Goal: Task Accomplishment & Management: Manage account settings

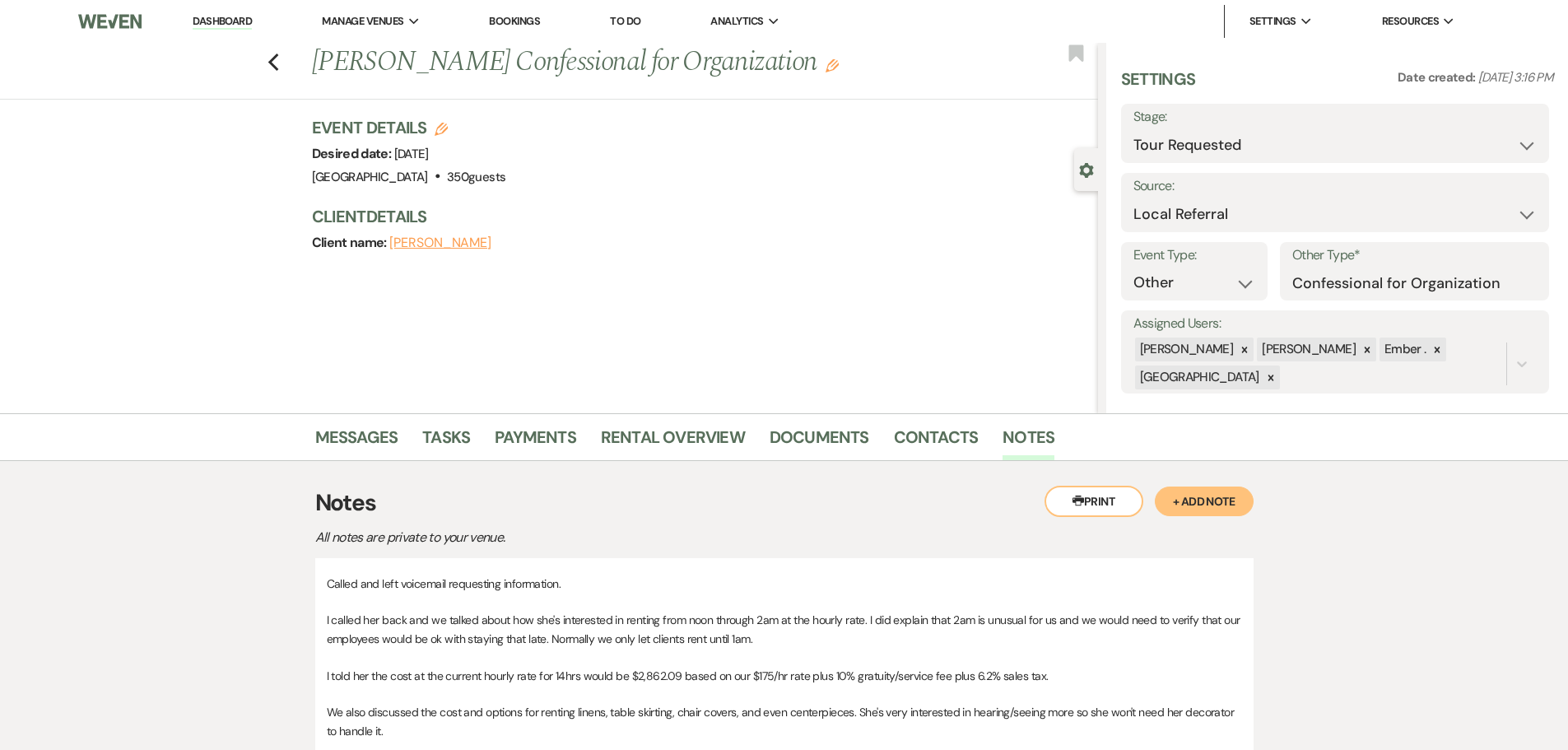
select select "2"
select select "20"
select select "13"
click at [280, 69] on icon "Previous" at bounding box center [273, 62] width 12 height 20
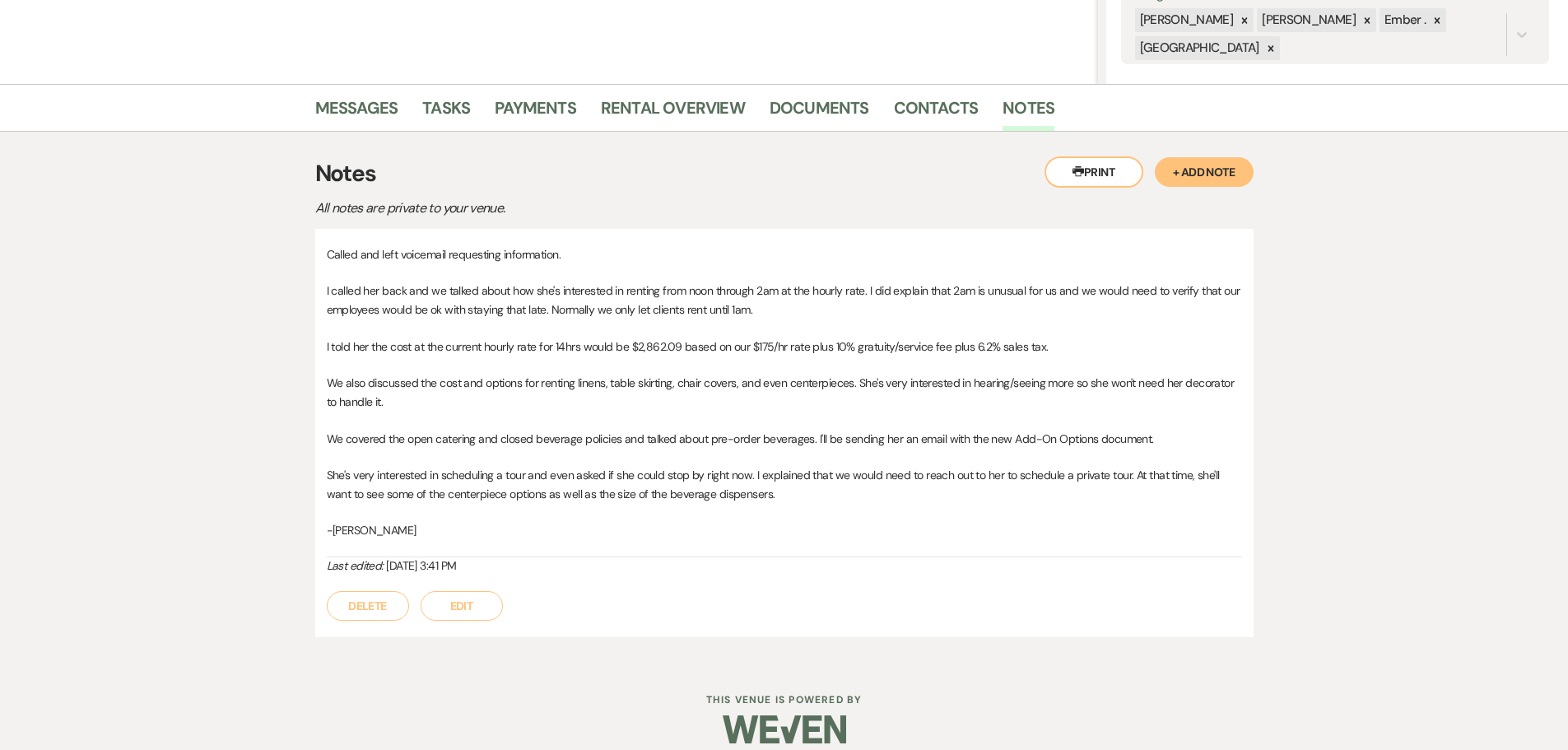
select select "2"
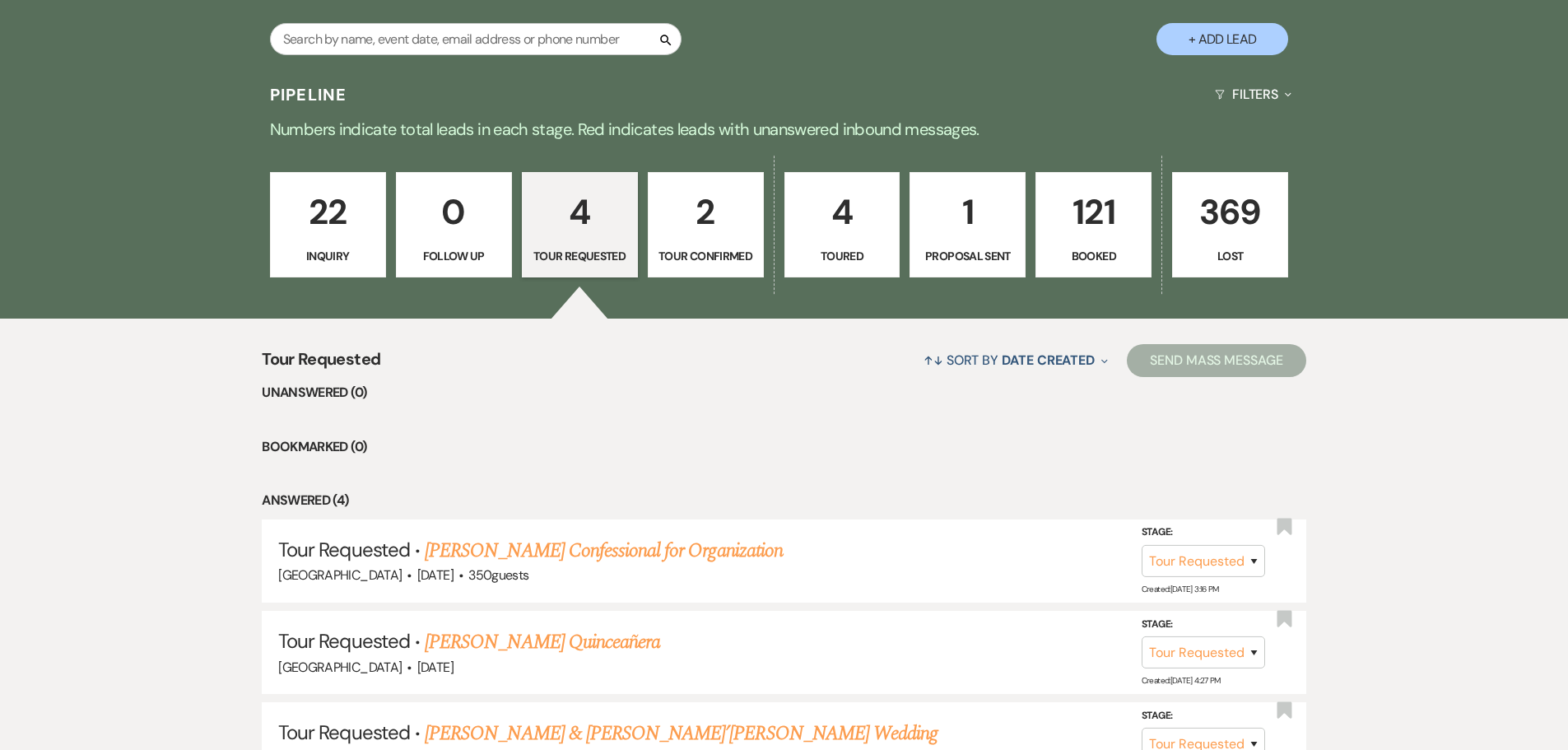
scroll to position [284, 0]
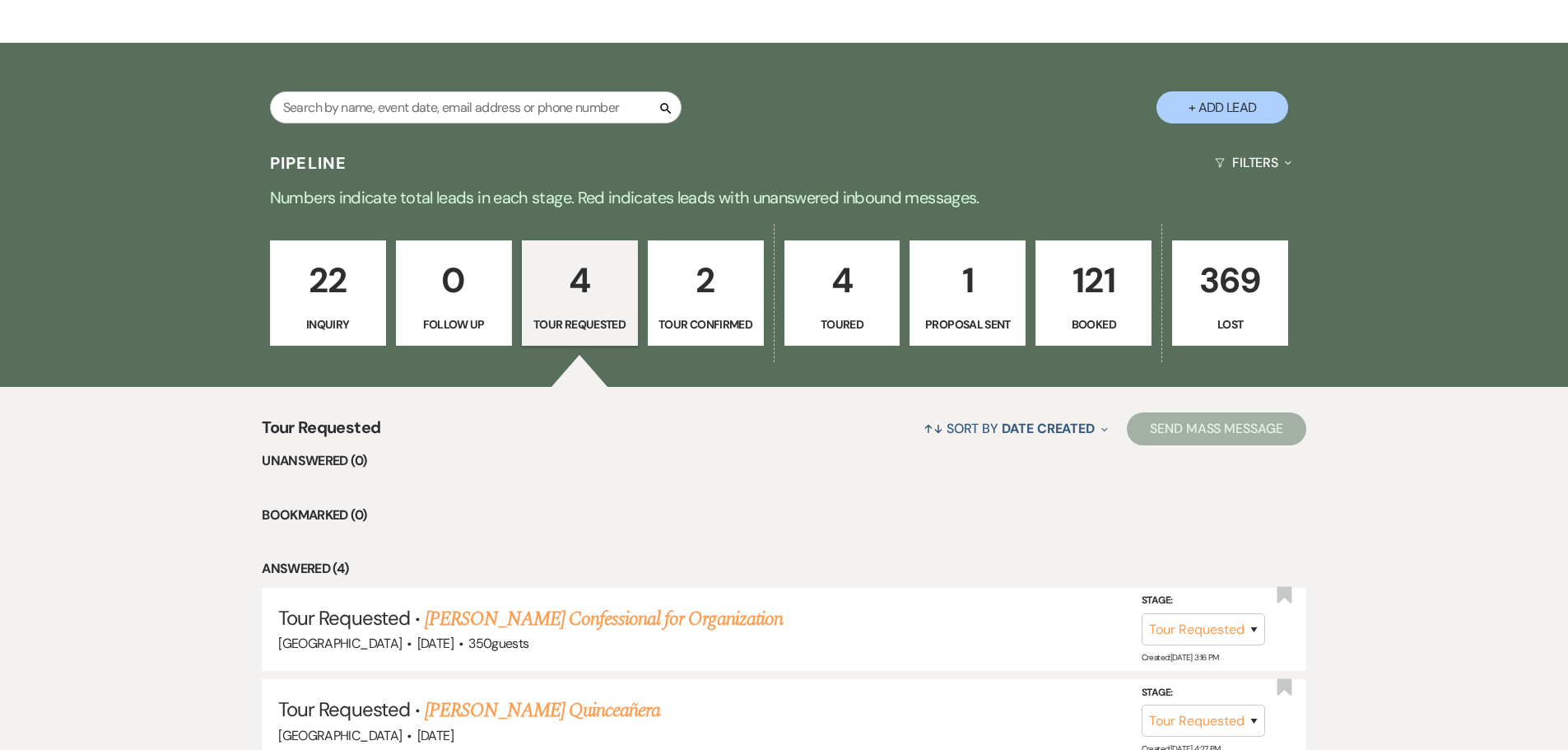
click at [571, 292] on p "4" at bounding box center [580, 280] width 95 height 55
click at [694, 288] on p "2" at bounding box center [706, 280] width 95 height 55
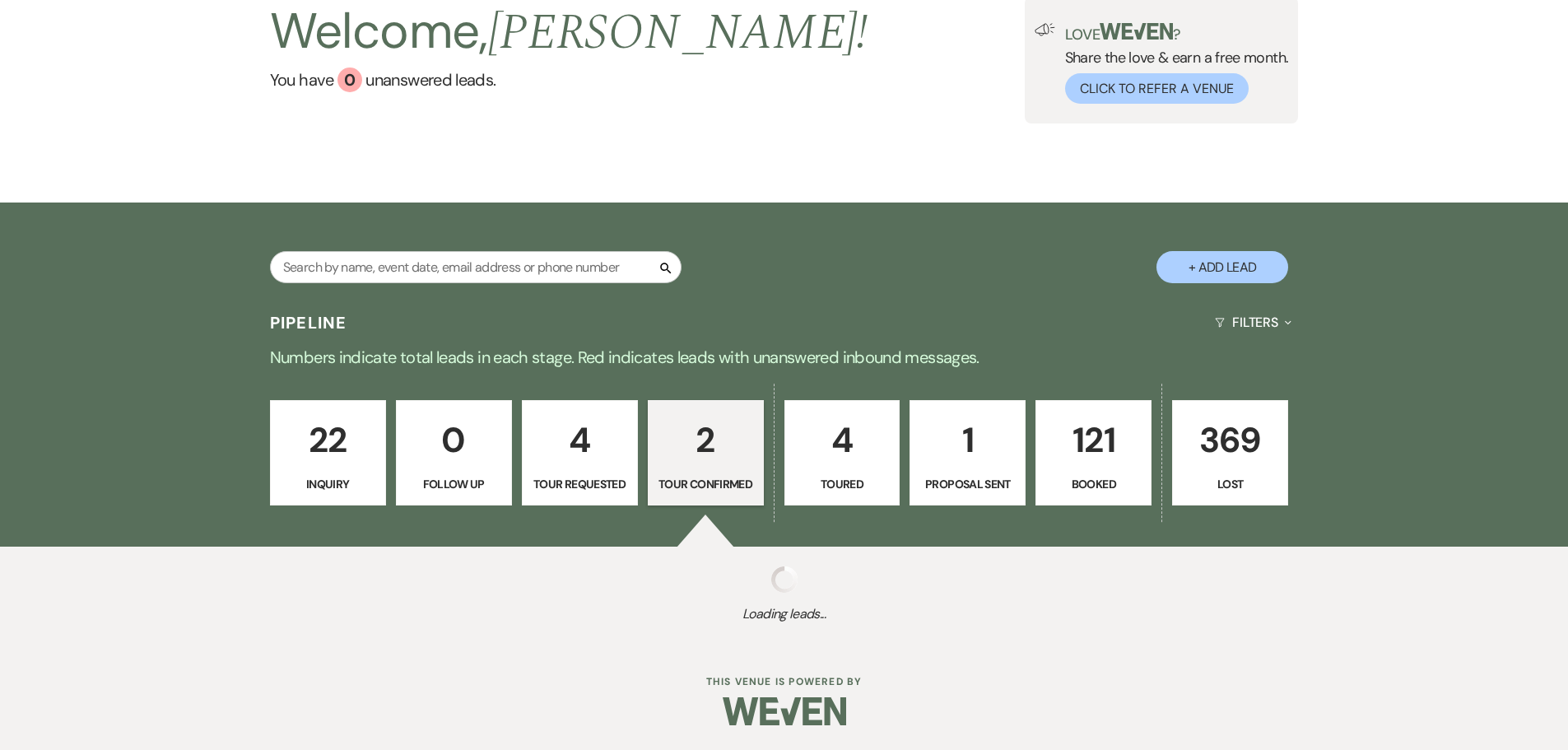
scroll to position [284, 0]
select select "4"
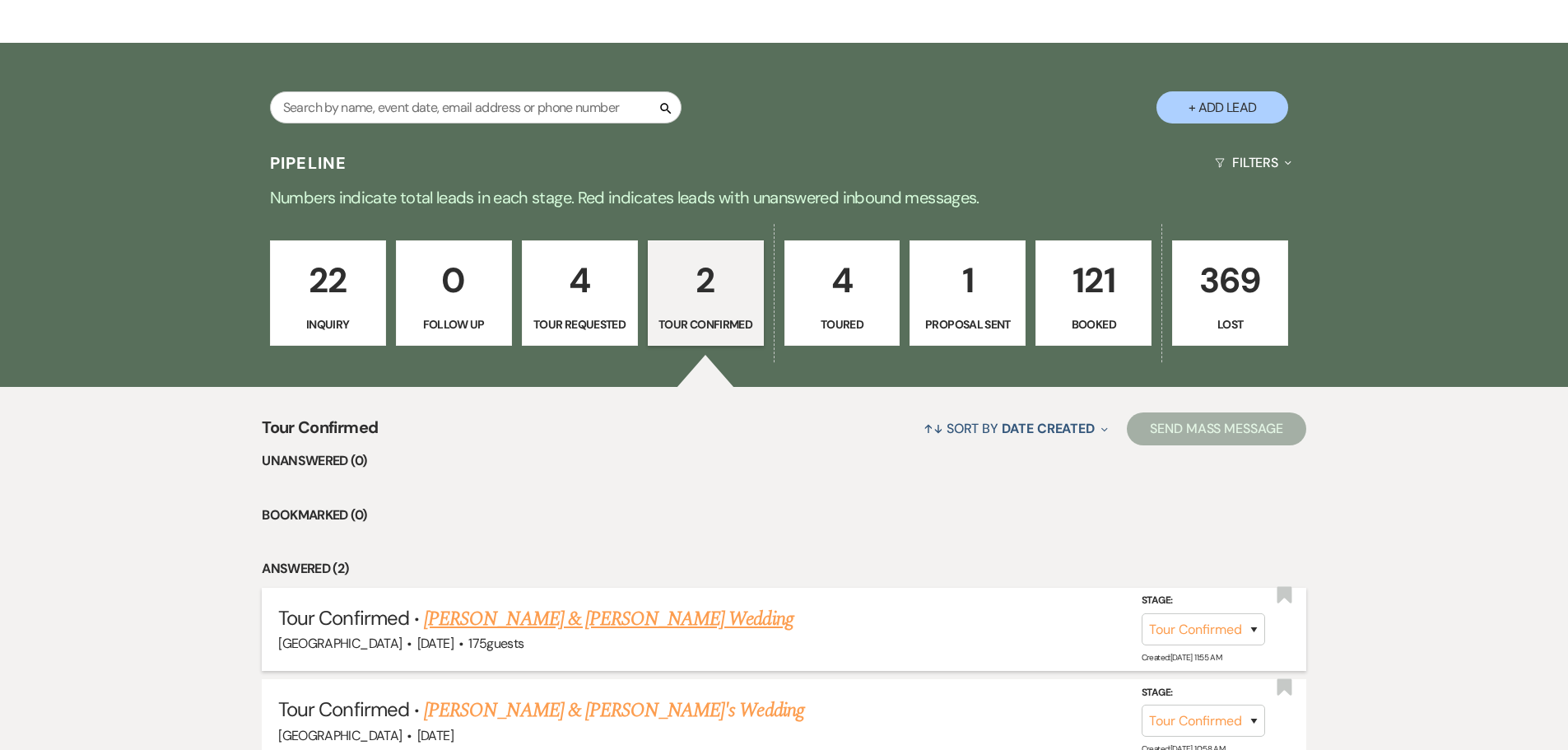
click at [602, 622] on link "Pheobe Borgman & Matthew Pirone's Wedding" at bounding box center [608, 619] width 369 height 30
select select "4"
select select "5"
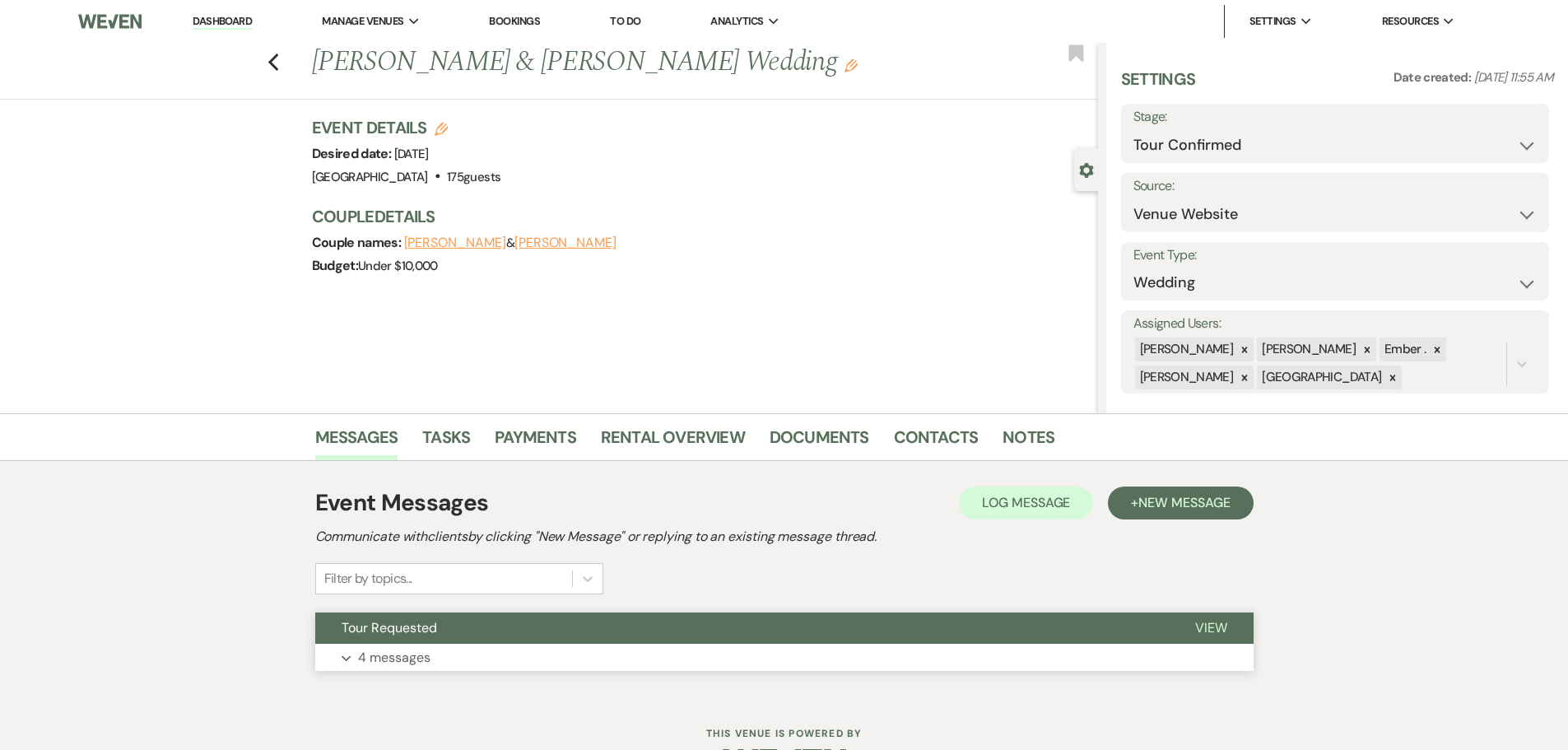
click at [659, 656] on button "Expand 4 messages" at bounding box center [784, 658] width 938 height 28
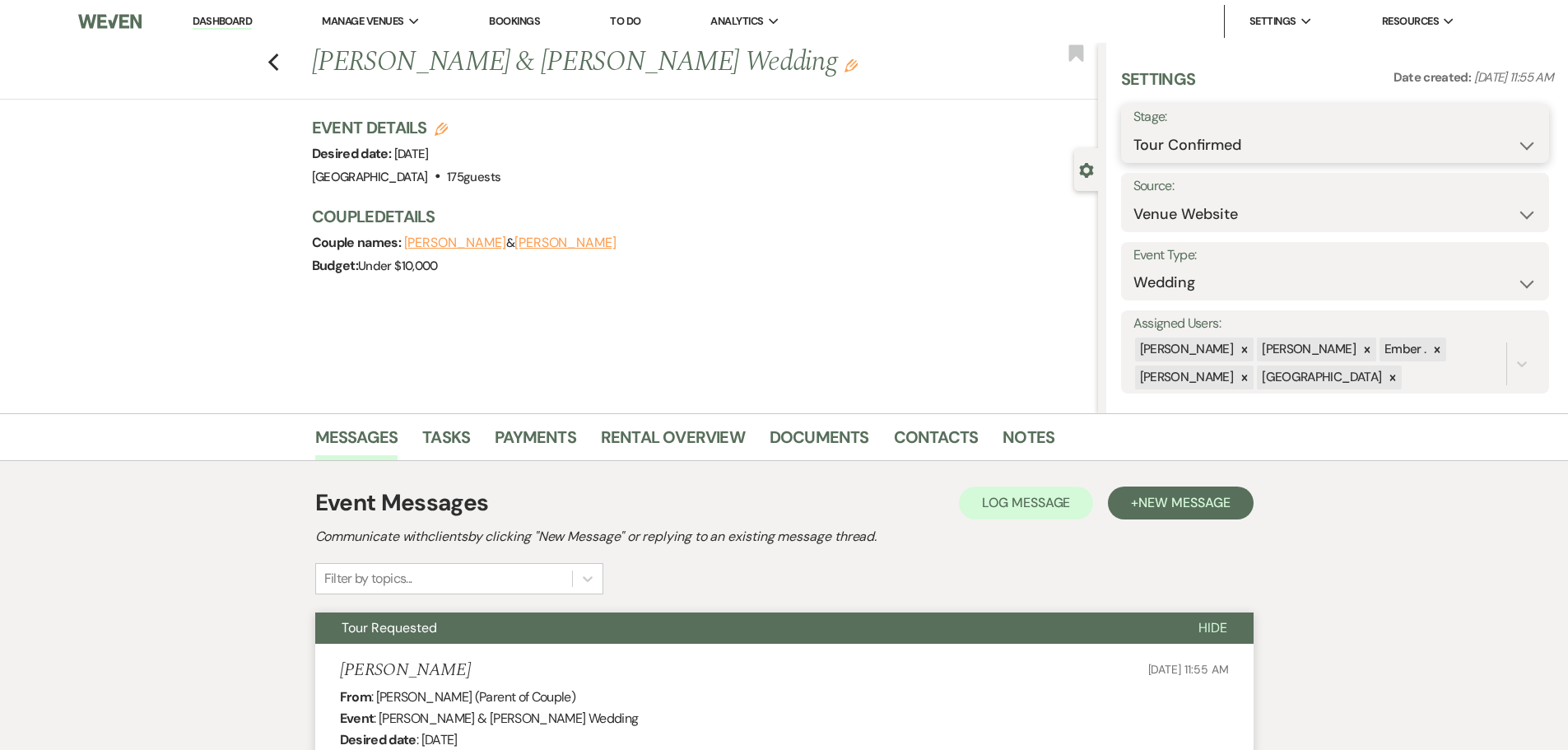
click at [1297, 145] on select "Inquiry Follow Up Tour Requested Tour Confirmed Toured Proposal Sent Booked Lost" at bounding box center [1334, 145] width 403 height 32
select select "8"
click at [1133, 129] on select "Inquiry Follow Up Tour Requested Tour Confirmed Toured Proposal Sent Booked Lost" at bounding box center [1334, 145] width 403 height 32
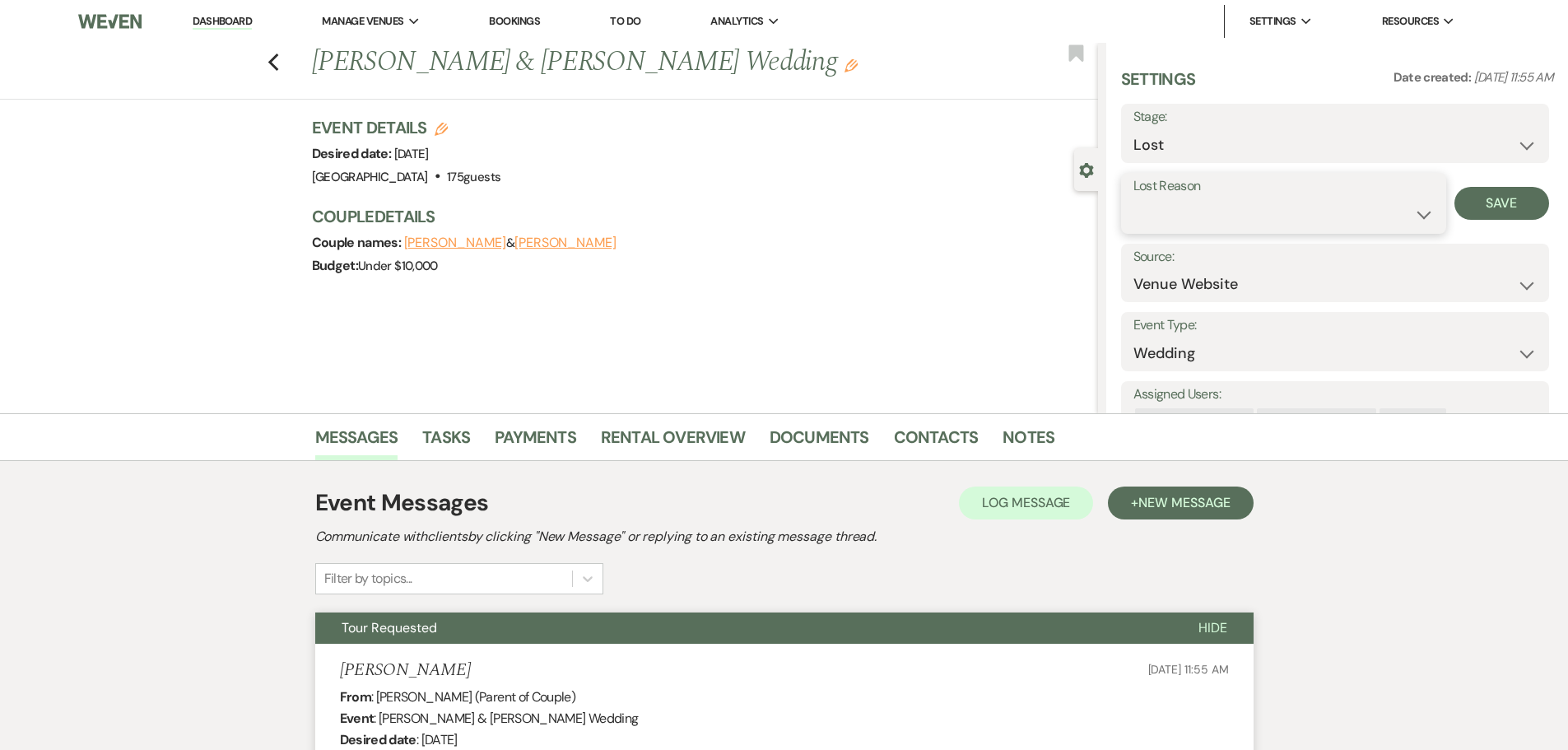
click at [1264, 217] on select "Booked Elsewhere Budget Date Unavailable No Response Not a Good Match Capacity …" at bounding box center [1283, 214] width 301 height 32
select select "6"
click at [1133, 198] on select "Booked Elsewhere Budget Date Unavailable No Response Not a Good Match Capacity …" at bounding box center [1283, 214] width 301 height 32
click at [1503, 208] on button "Save" at bounding box center [1502, 203] width 95 height 33
click at [277, 57] on icon "Previous" at bounding box center [273, 62] width 12 height 20
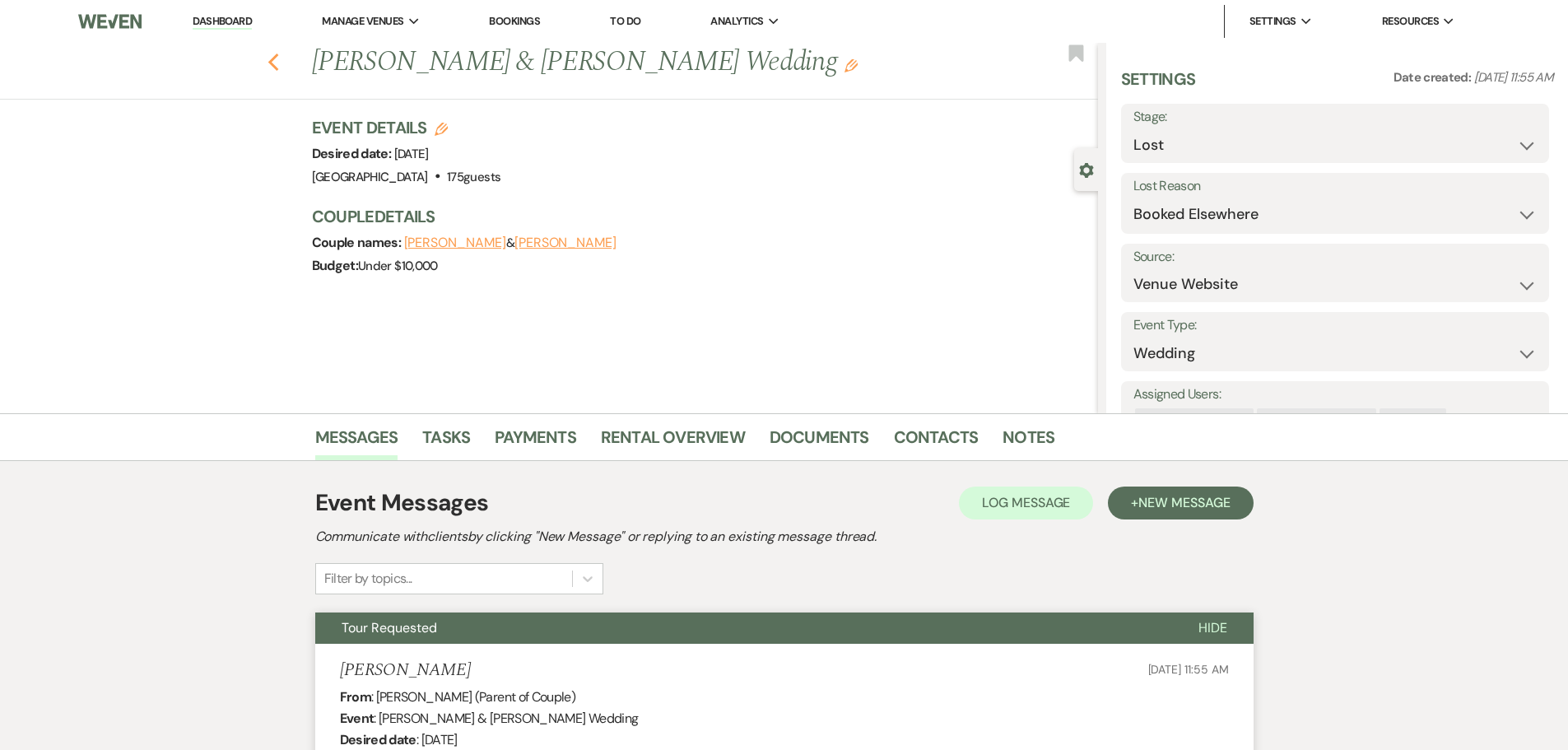
scroll to position [284, 0]
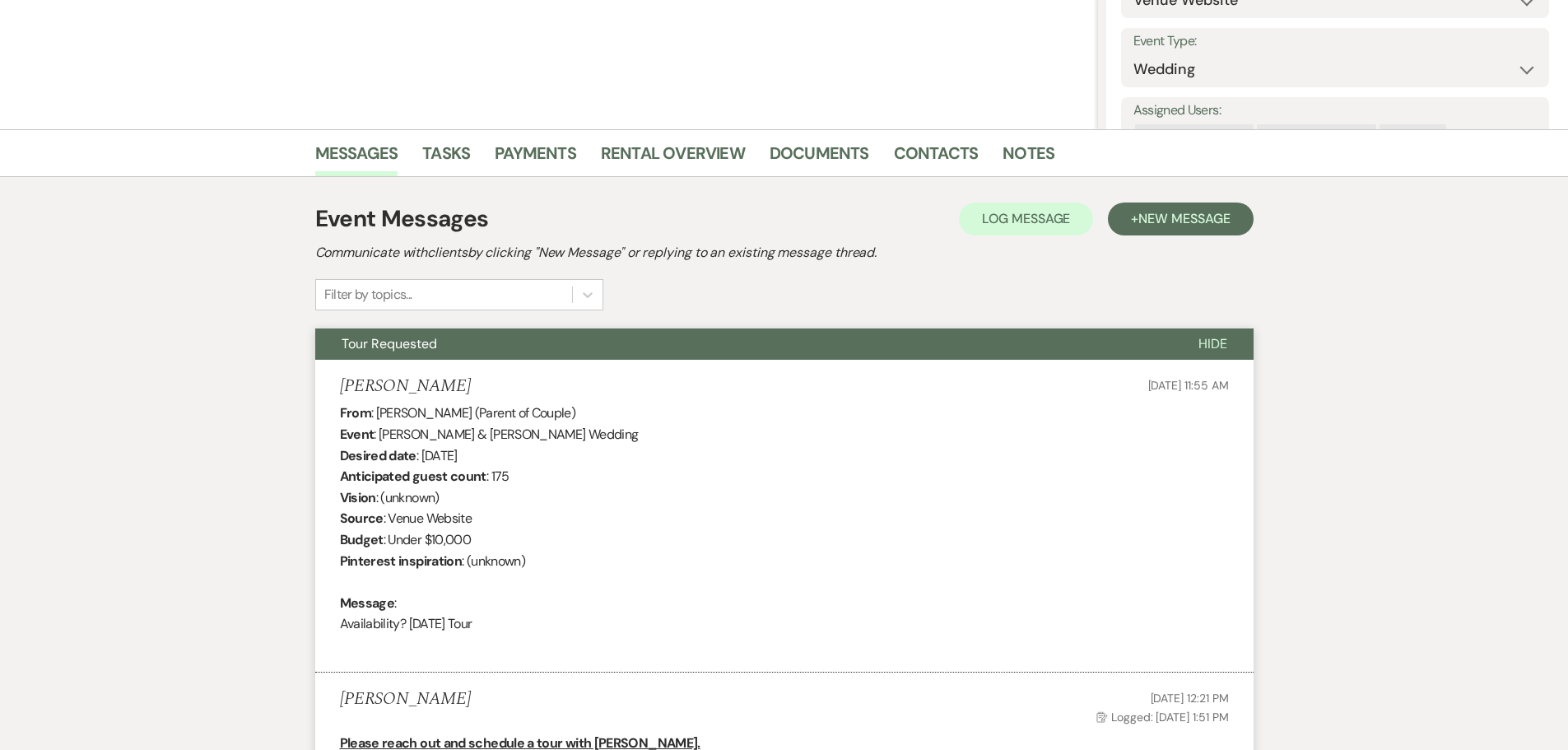
select select "4"
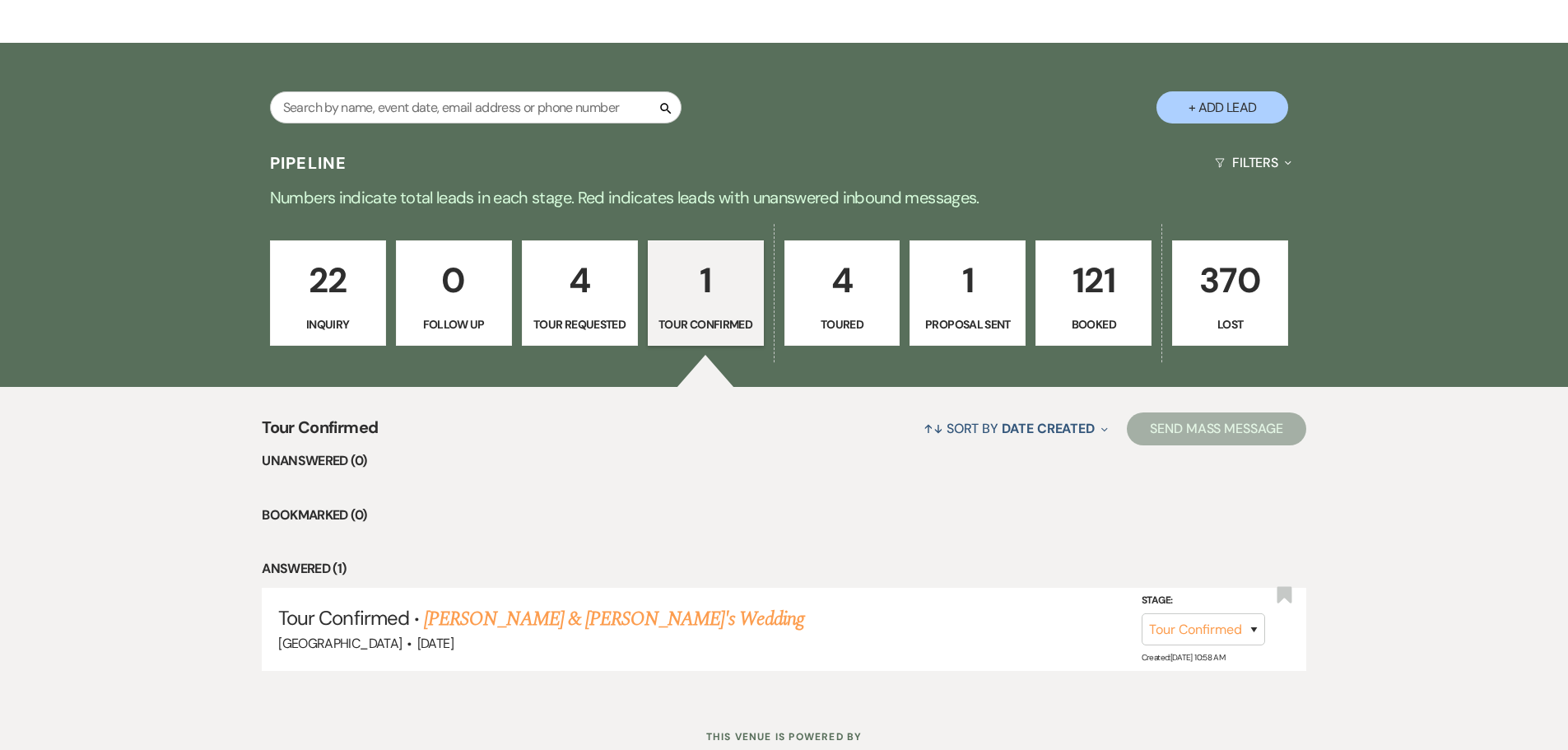
click at [327, 302] on p "22" at bounding box center [328, 280] width 95 height 55
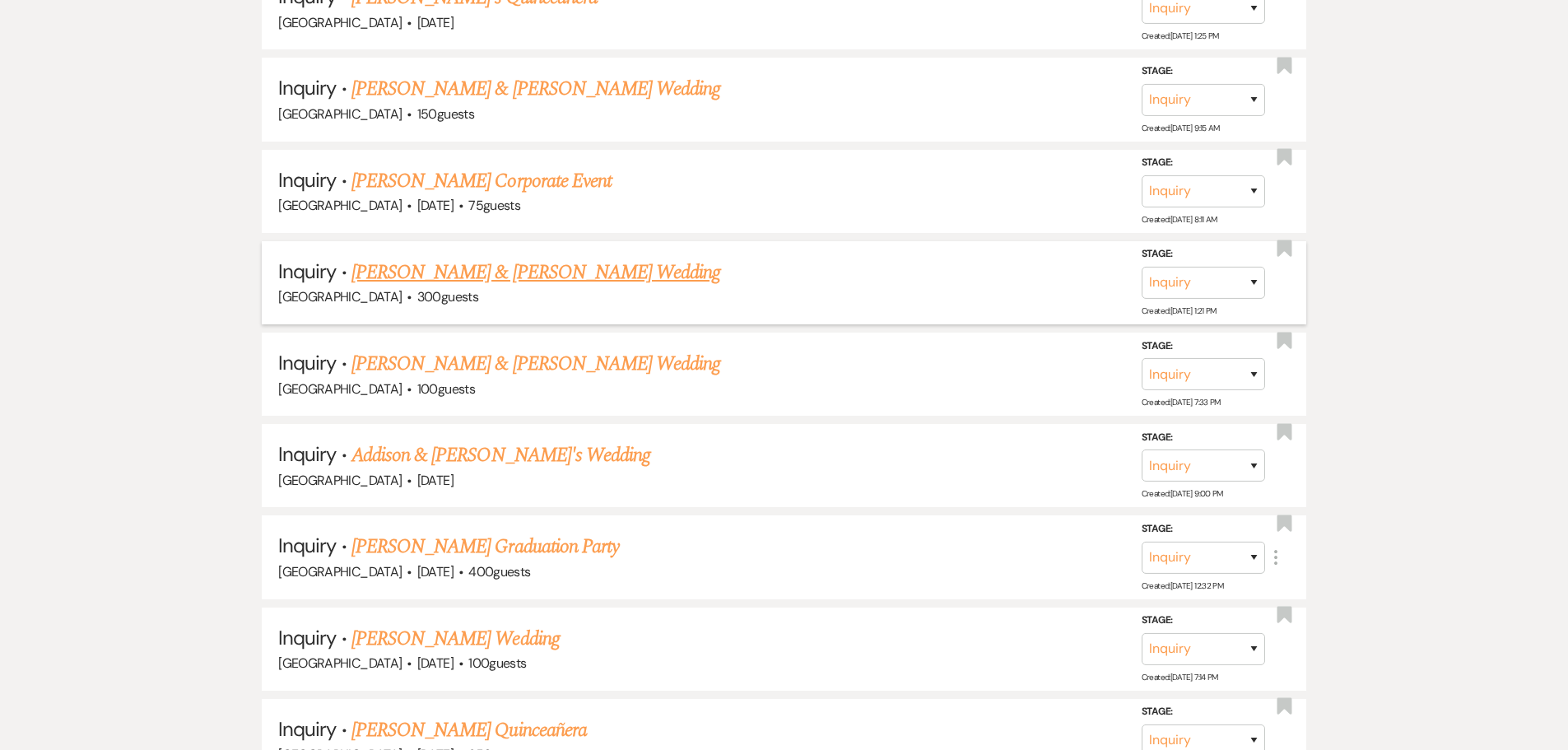
scroll to position [1107, 0]
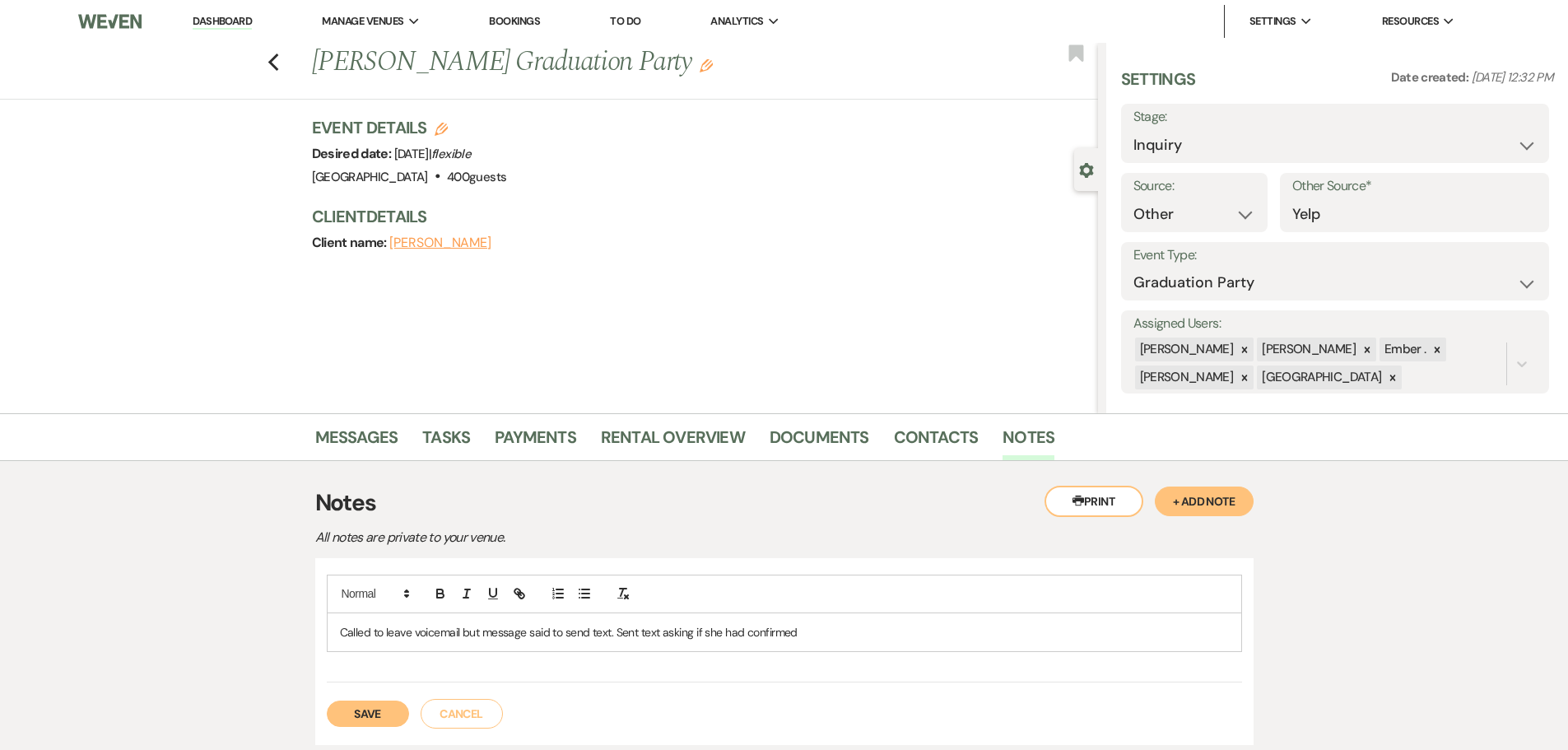
select select "14"
select select "19"
click at [834, 625] on p "Called to leave voicemail but message said to send text. Sent text asking if sh…" at bounding box center [784, 632] width 889 height 18
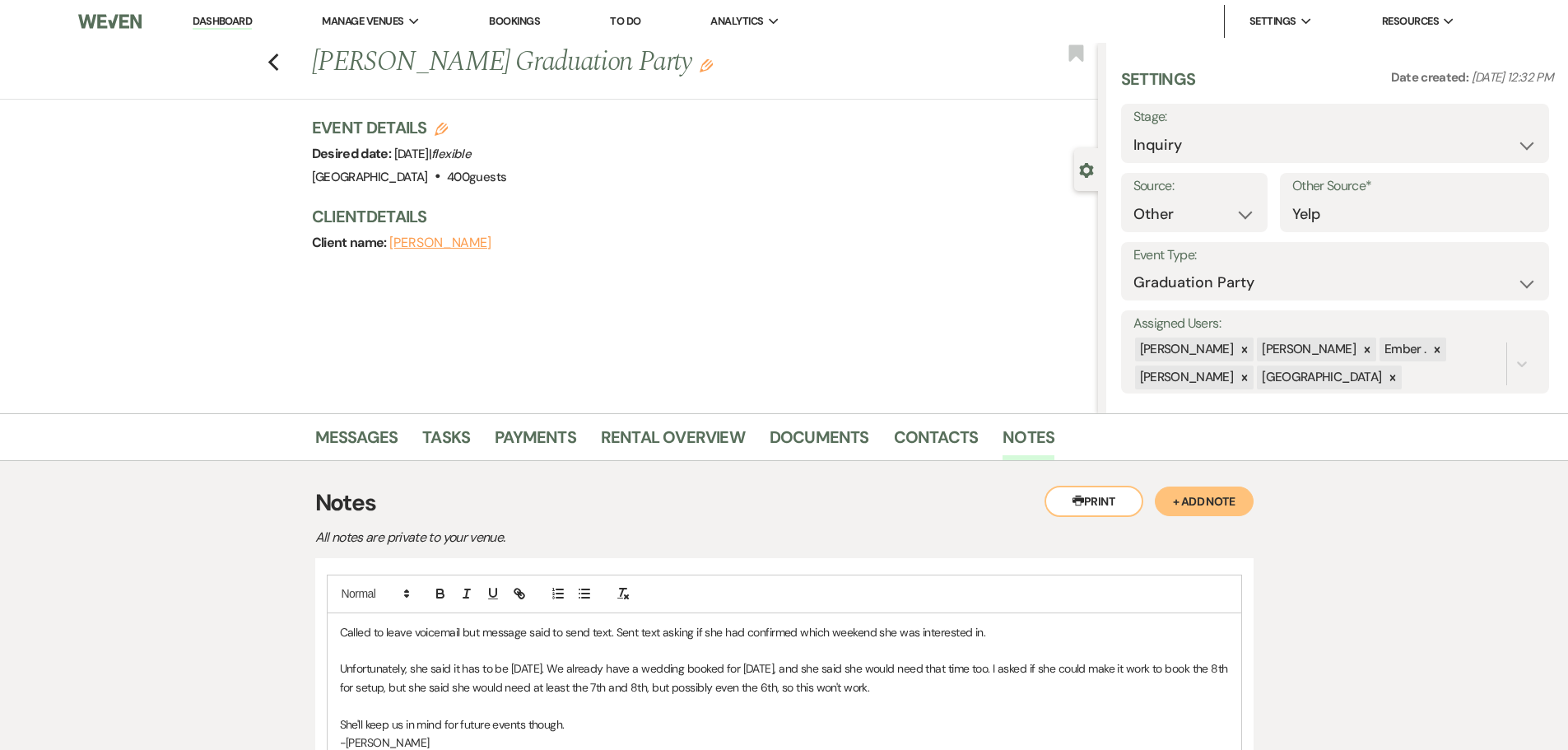
click at [1206, 505] on button "+ Add Note" at bounding box center [1204, 502] width 99 height 30
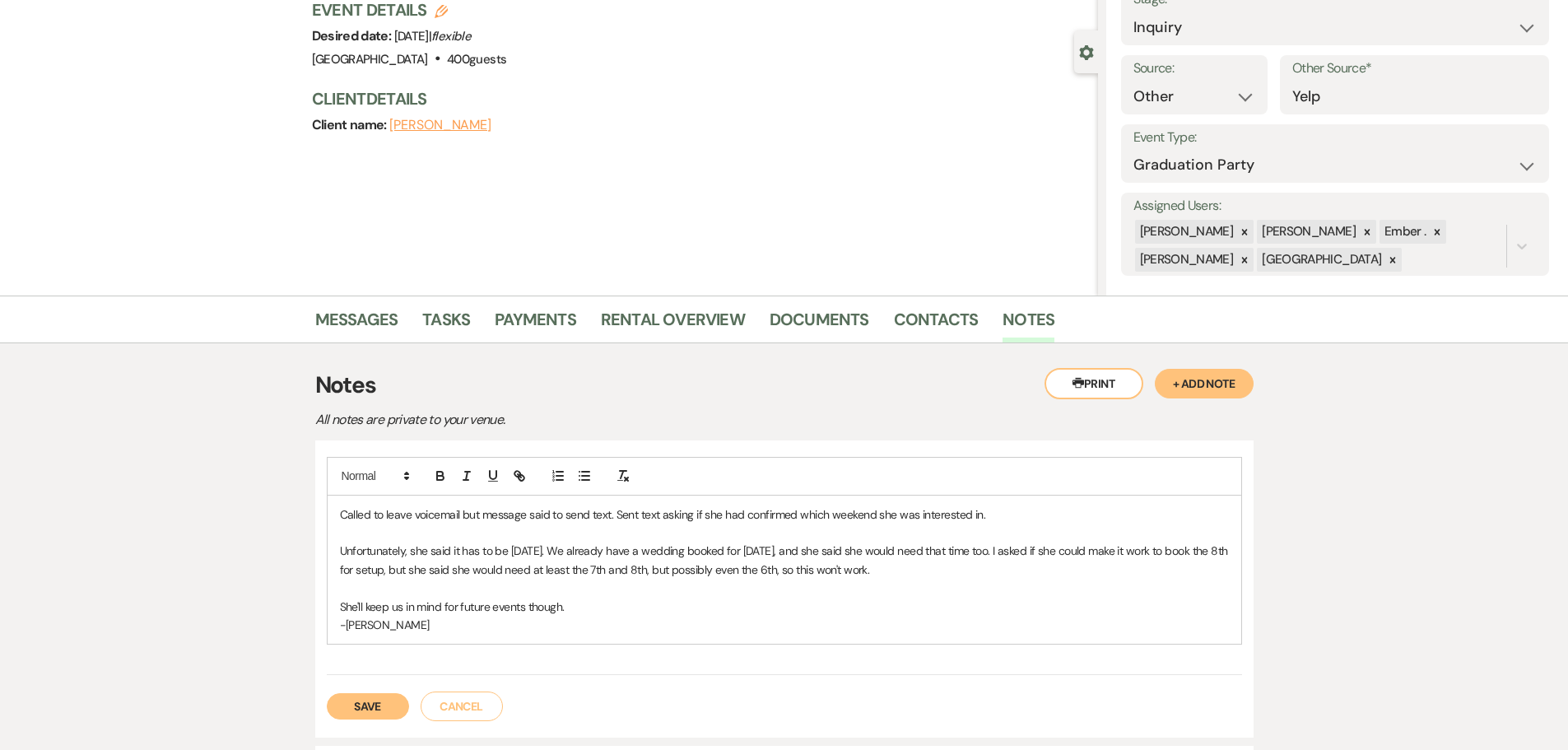
scroll to position [165, 0]
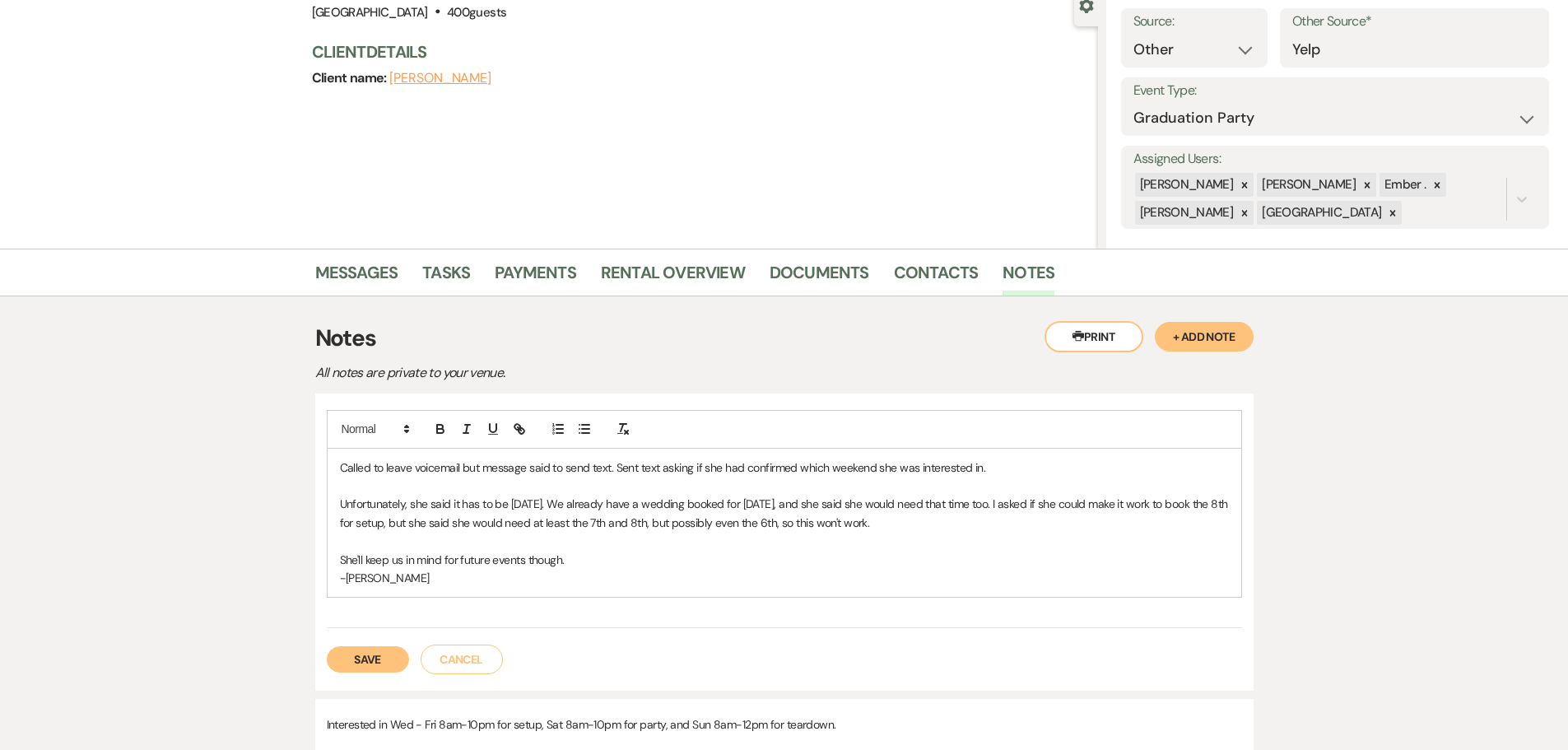
click at [382, 655] on button "Save" at bounding box center [368, 659] width 82 height 26
